Goal: Task Accomplishment & Management: Manage account settings

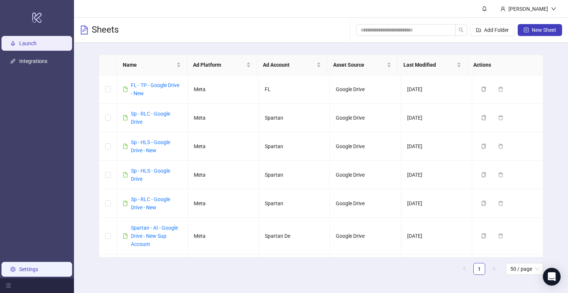
click at [30, 266] on link "Settings" at bounding box center [28, 269] width 19 height 6
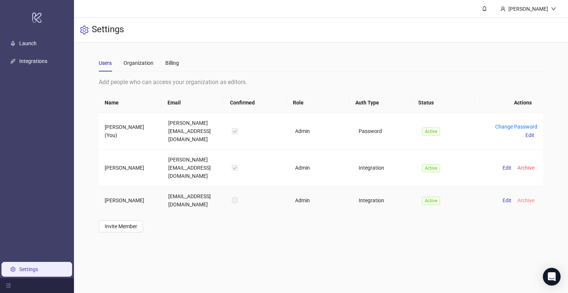
click at [518, 197] on span "Archive" at bounding box center [525, 200] width 17 height 6
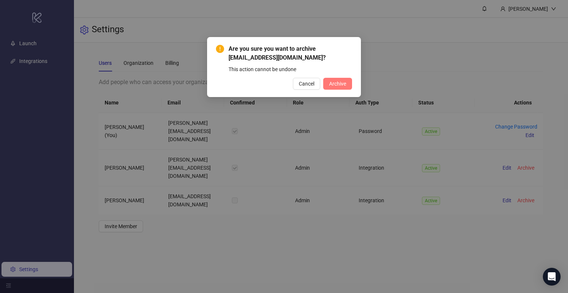
click at [339, 85] on span "Archive" at bounding box center [337, 84] width 17 height 6
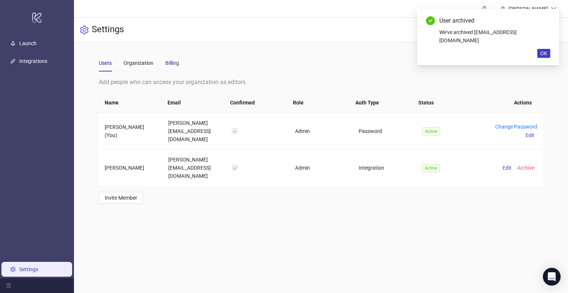
click at [170, 65] on div "Billing" at bounding box center [172, 63] width 14 height 8
